Goal: Information Seeking & Learning: Learn about a topic

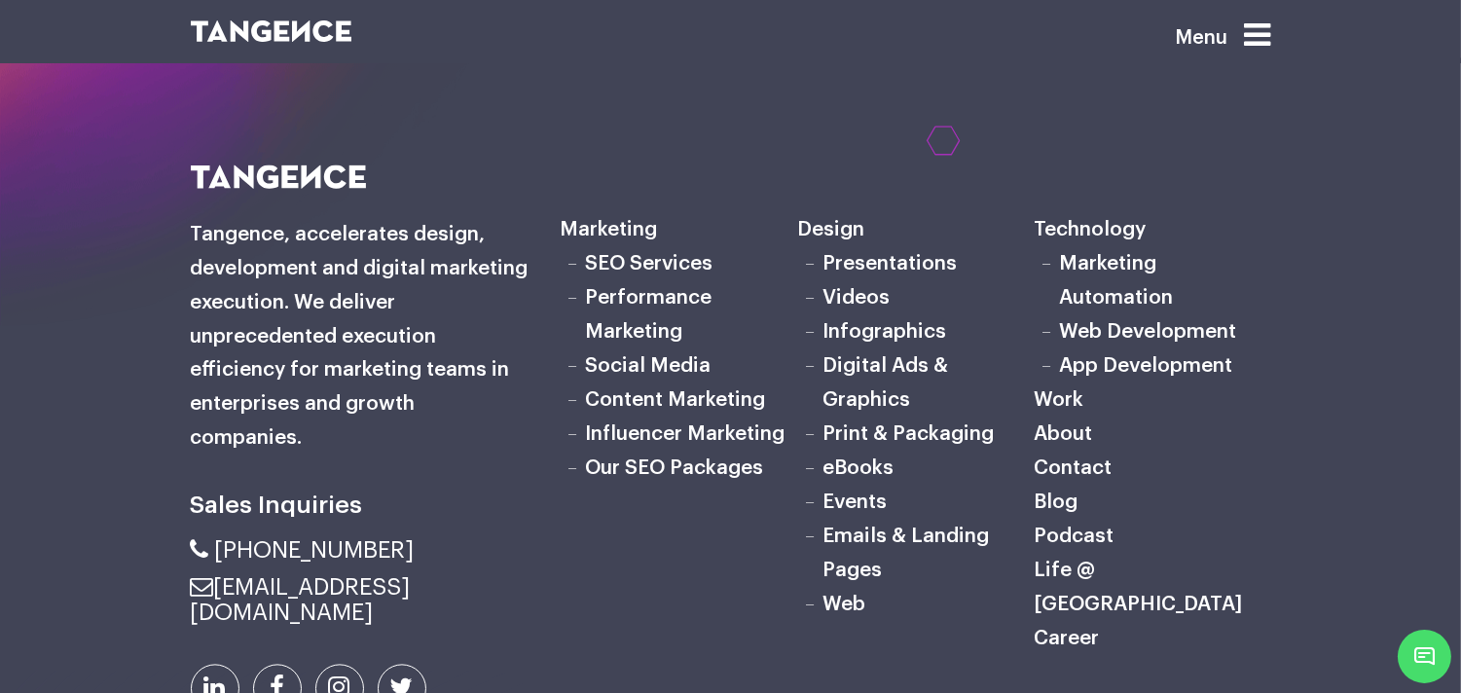
scroll to position [7405, 0]
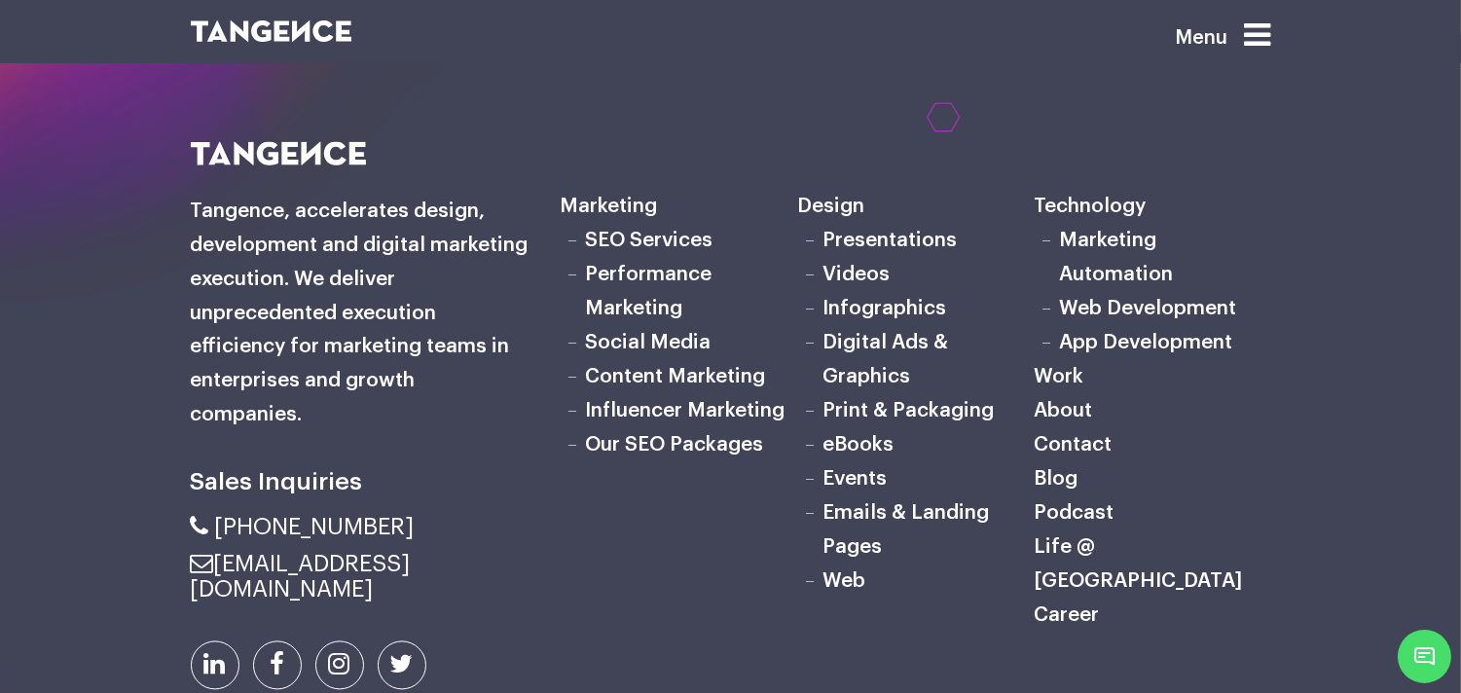
click at [706, 387] on link "Content Marketing" at bounding box center [676, 376] width 180 height 20
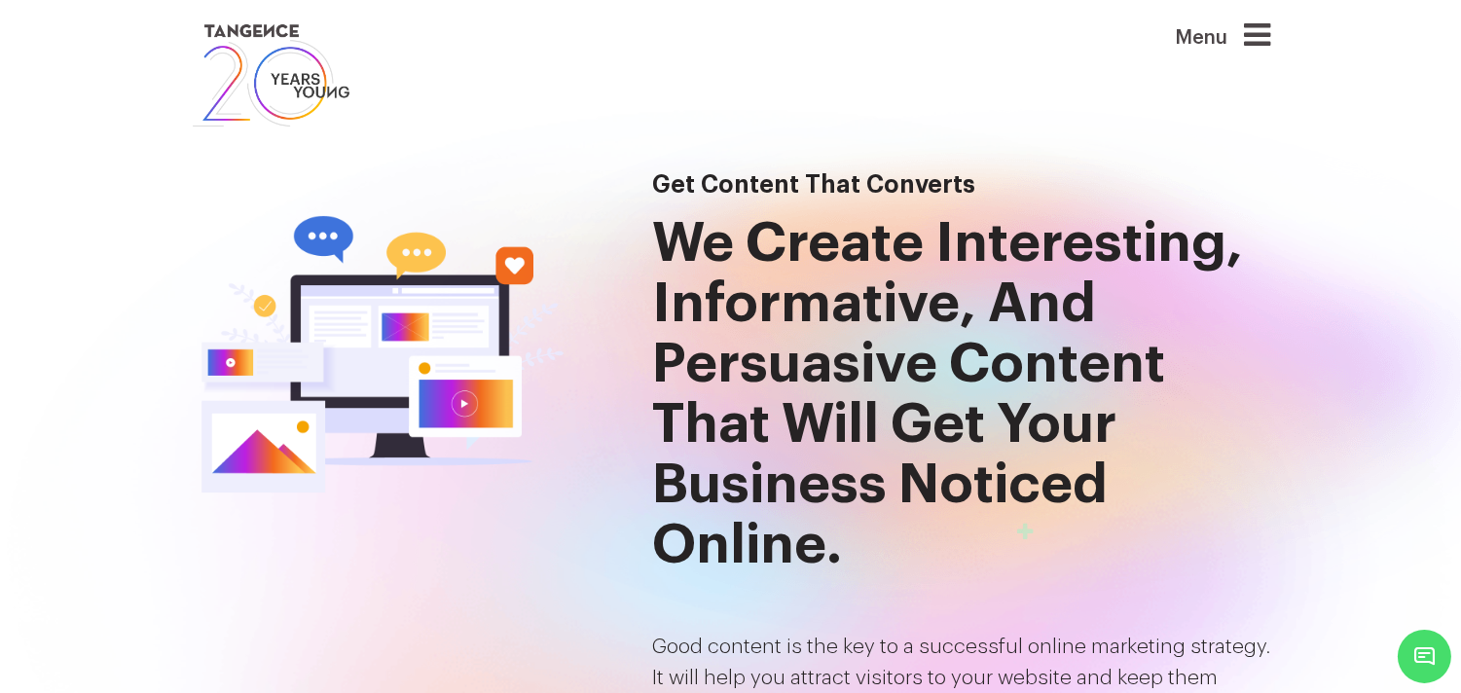
click at [1026, 188] on h2 "Get Content that Converts" at bounding box center [962, 184] width 618 height 27
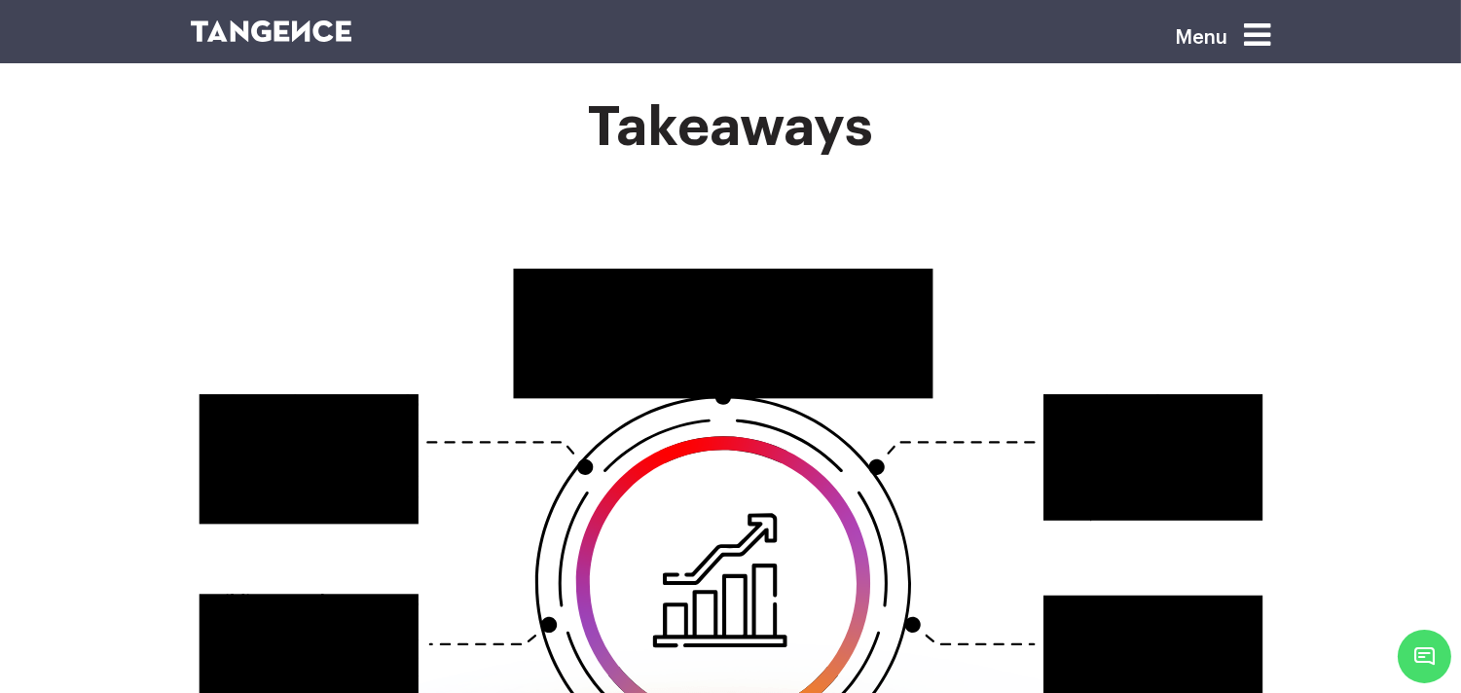
scroll to position [2812, 0]
